Goal: Find specific page/section: Find specific page/section

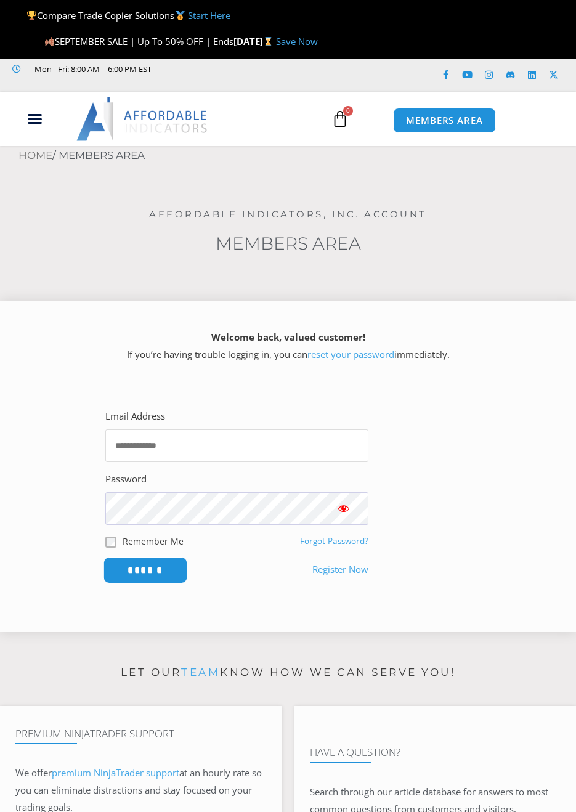
type input "**********"
click at [165, 574] on input "******" at bounding box center [145, 570] width 84 height 26
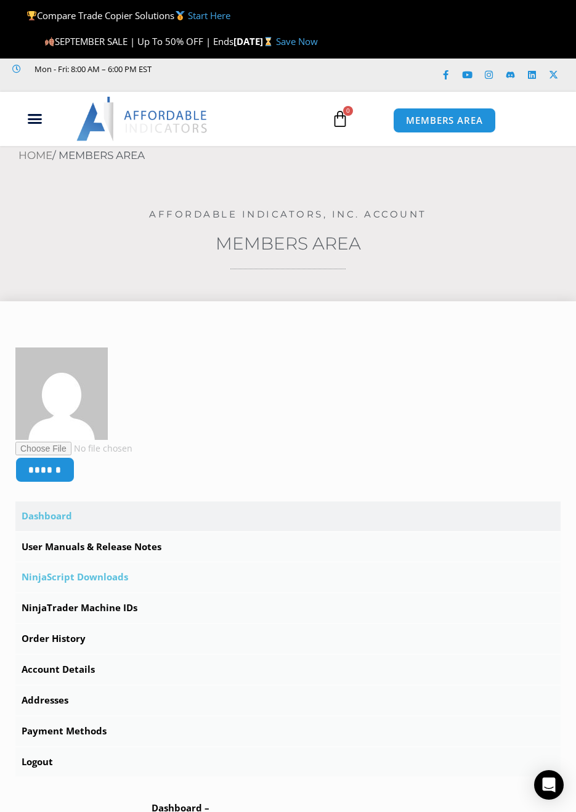
click at [102, 577] on link "NinjaScript Downloads" at bounding box center [287, 578] width 545 height 30
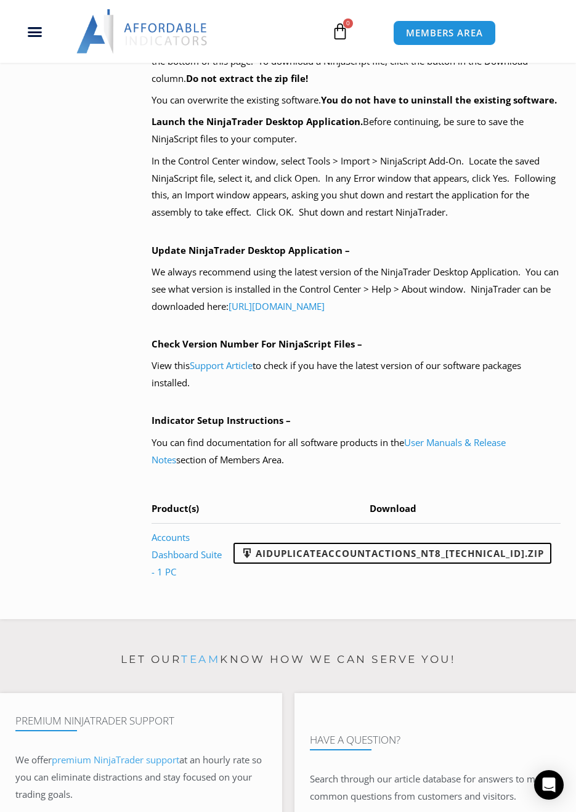
scroll to position [616, 0]
